Goal: Navigation & Orientation: Understand site structure

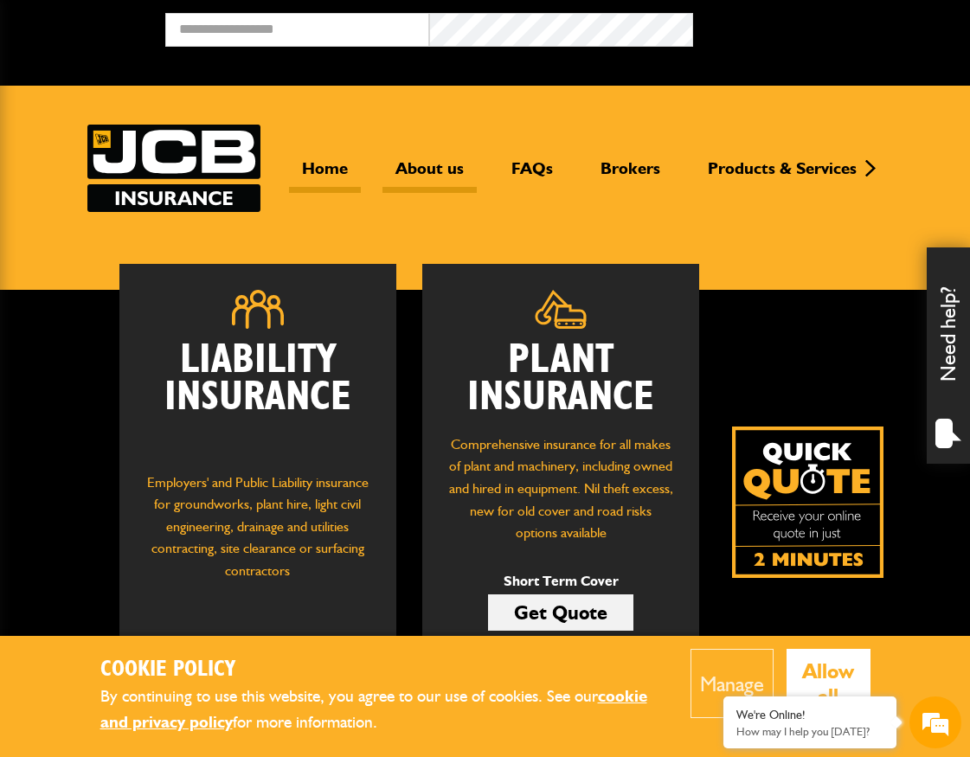
click at [423, 162] on link "About us" at bounding box center [430, 175] width 94 height 35
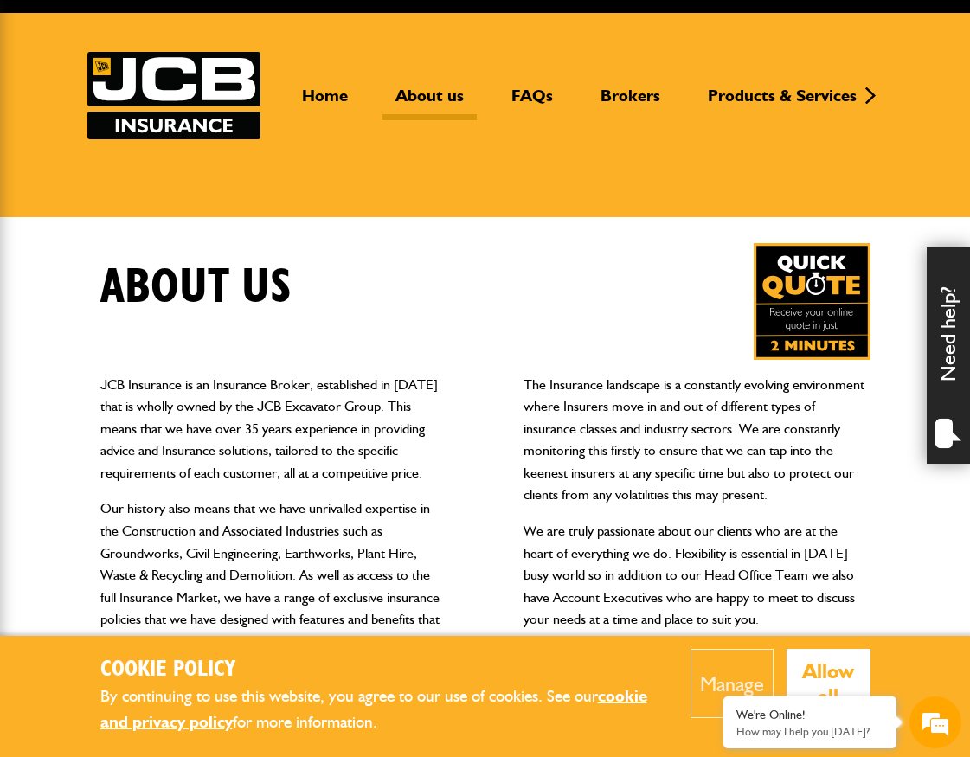
scroll to position [77, 0]
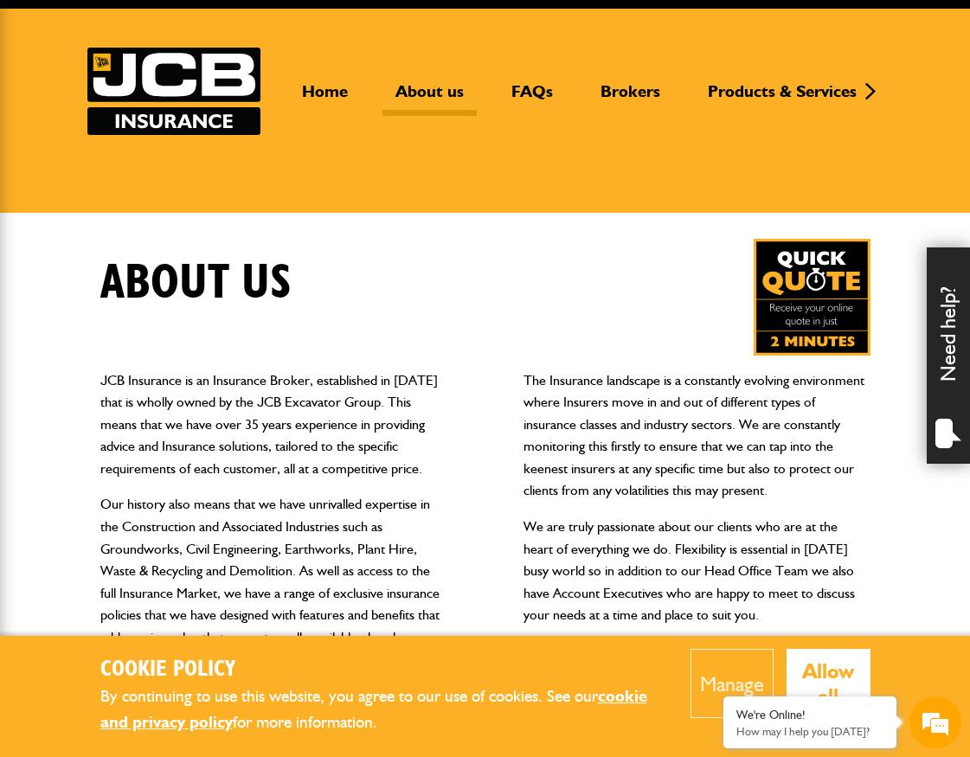
click at [830, 669] on button "Allow all" at bounding box center [829, 683] width 84 height 69
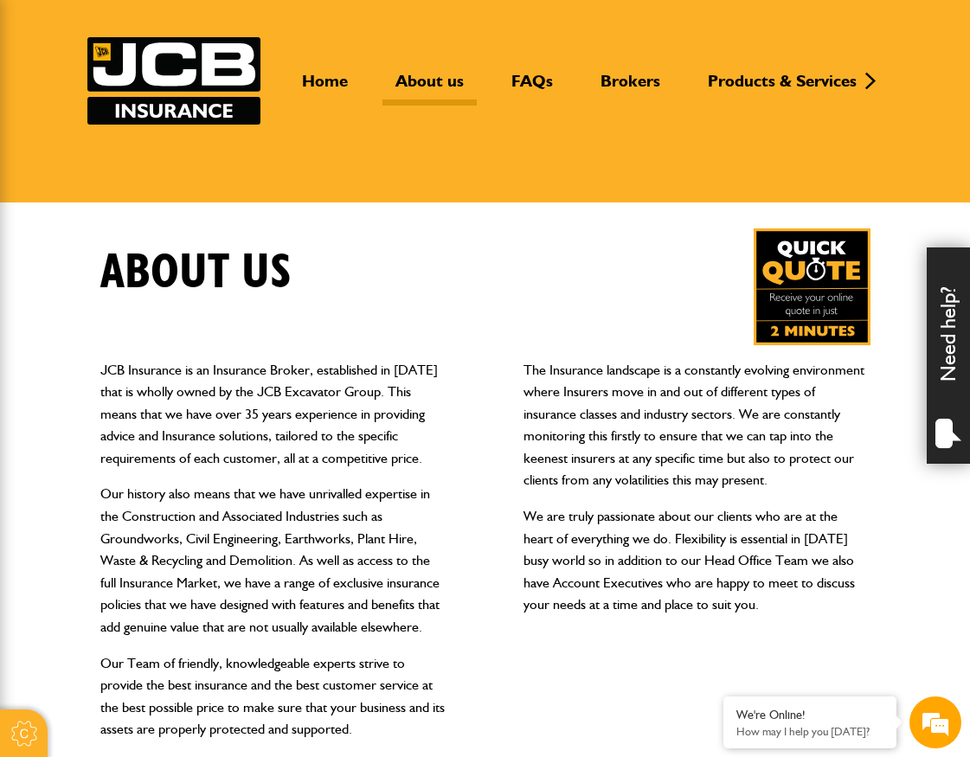
scroll to position [0, 0]
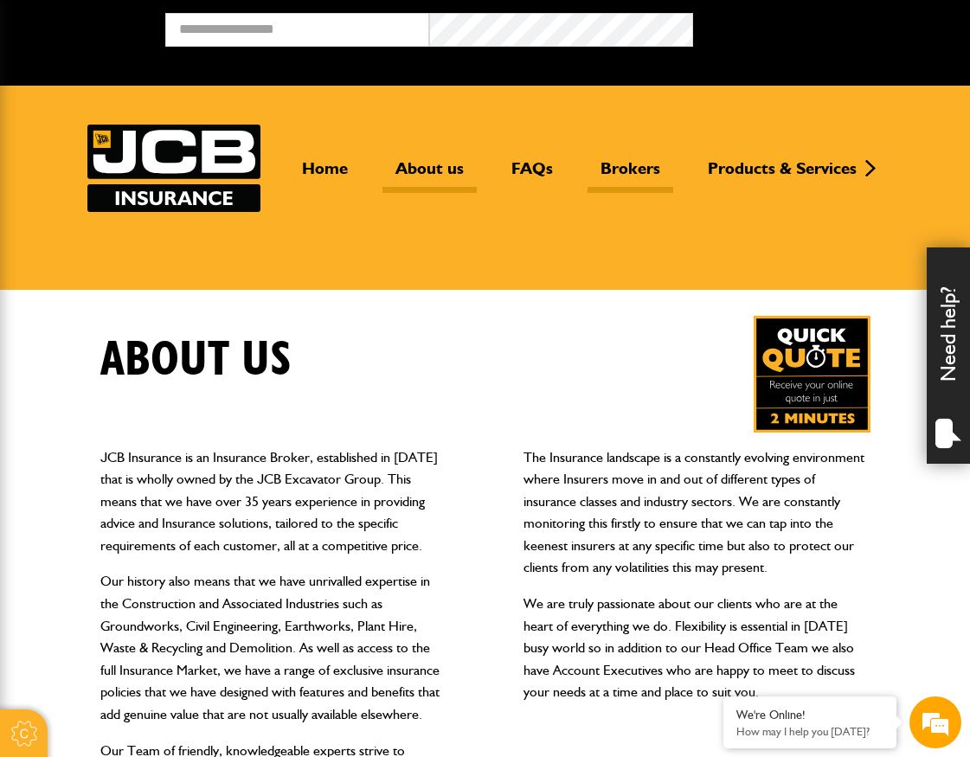
click at [638, 167] on link "Brokers" at bounding box center [631, 175] width 86 height 35
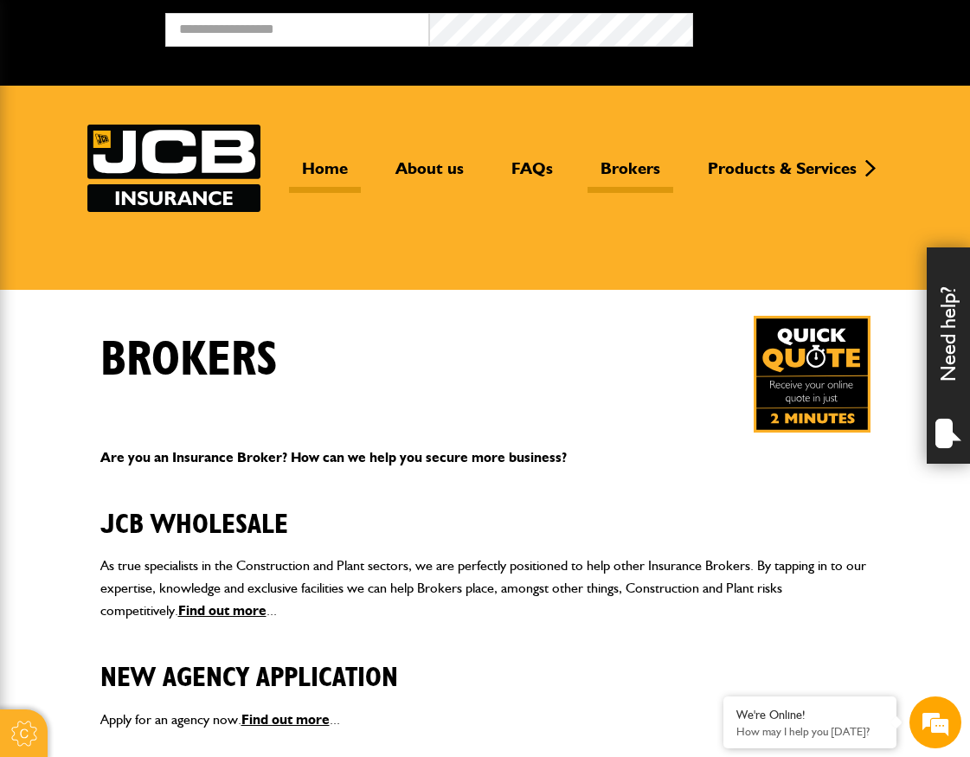
click at [312, 165] on link "Home" at bounding box center [325, 175] width 72 height 35
